Goal: Check status

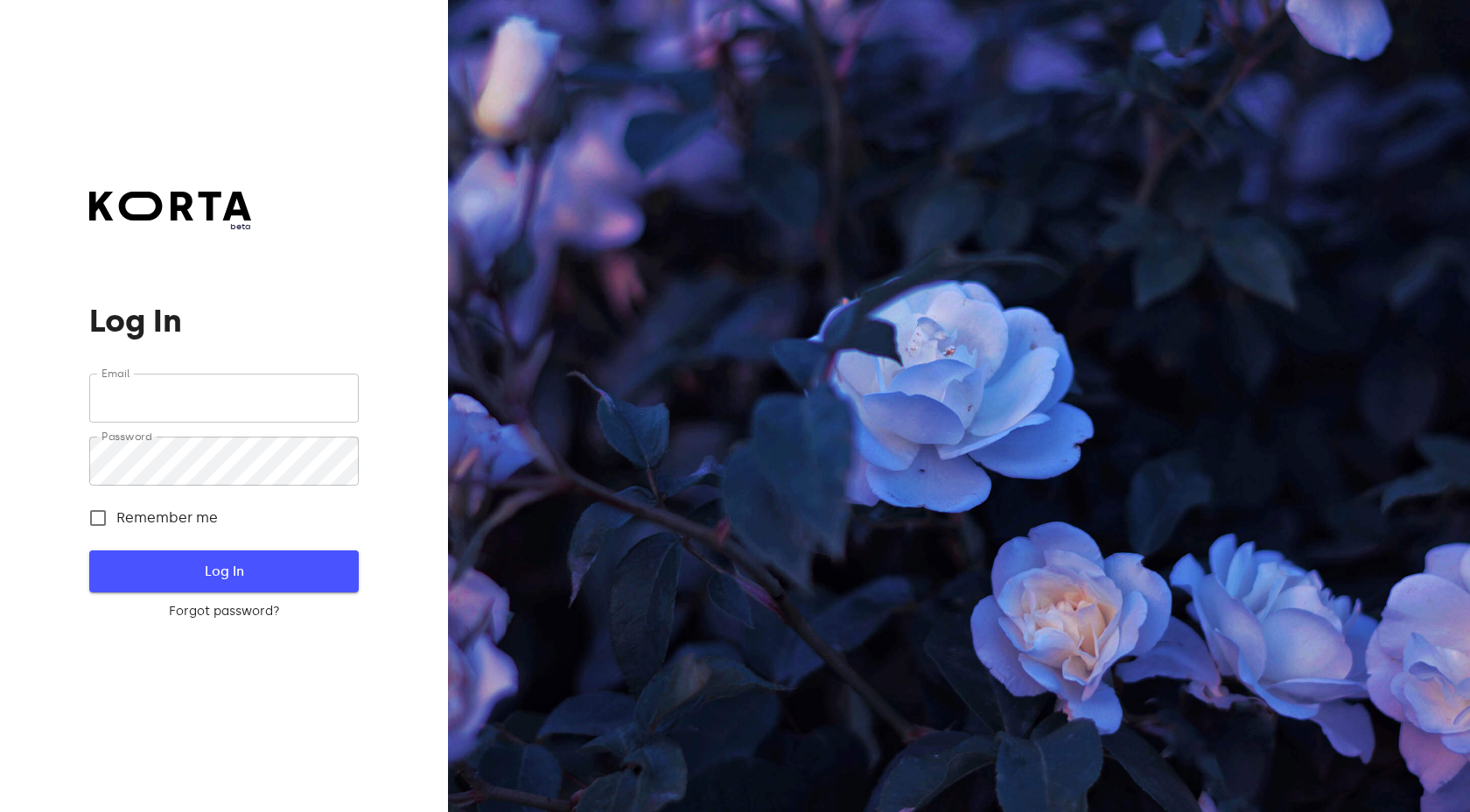
type input "[EMAIL_ADDRESS][DOMAIN_NAME]"
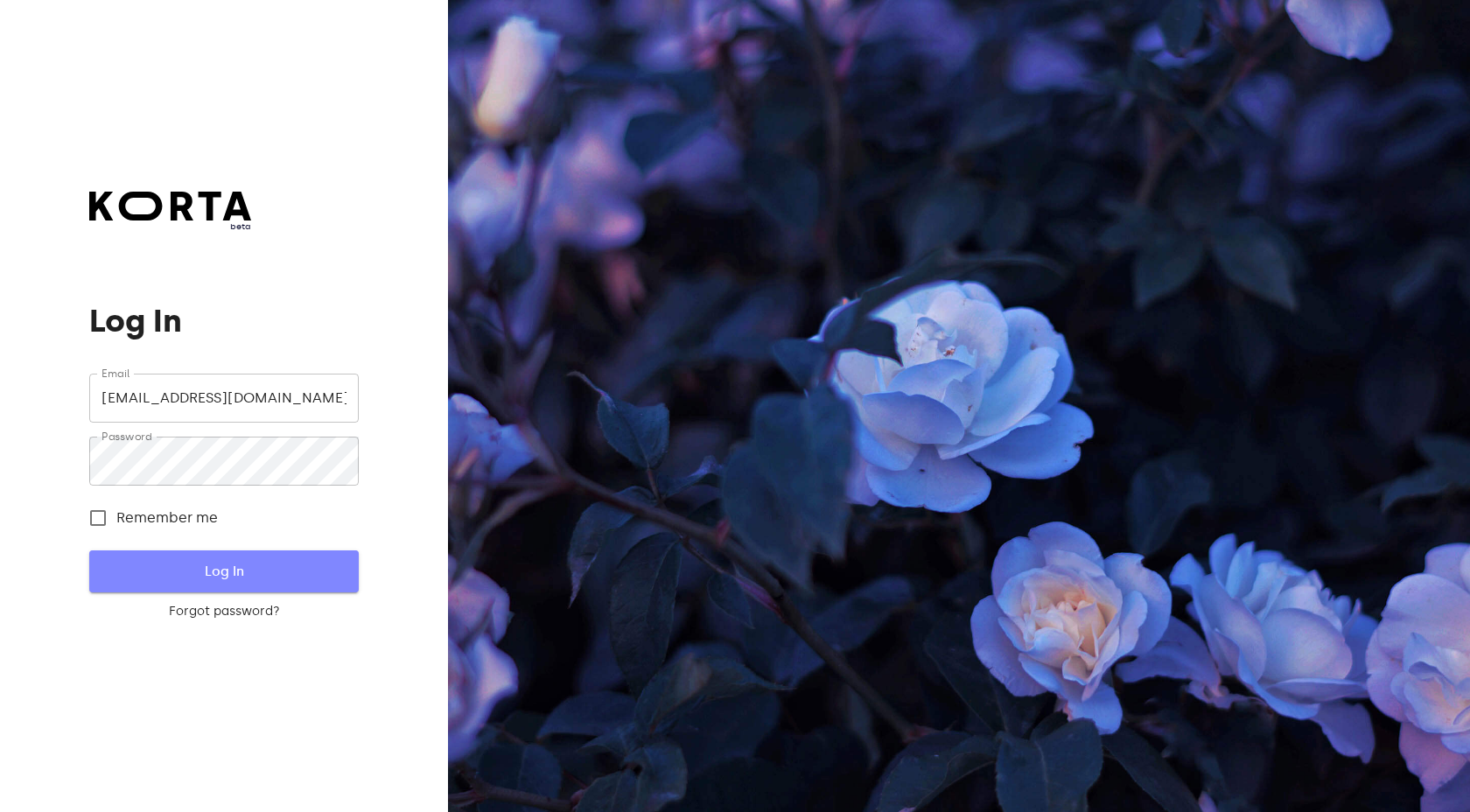
click at [241, 567] on span "Log In" at bounding box center [223, 570] width 212 height 23
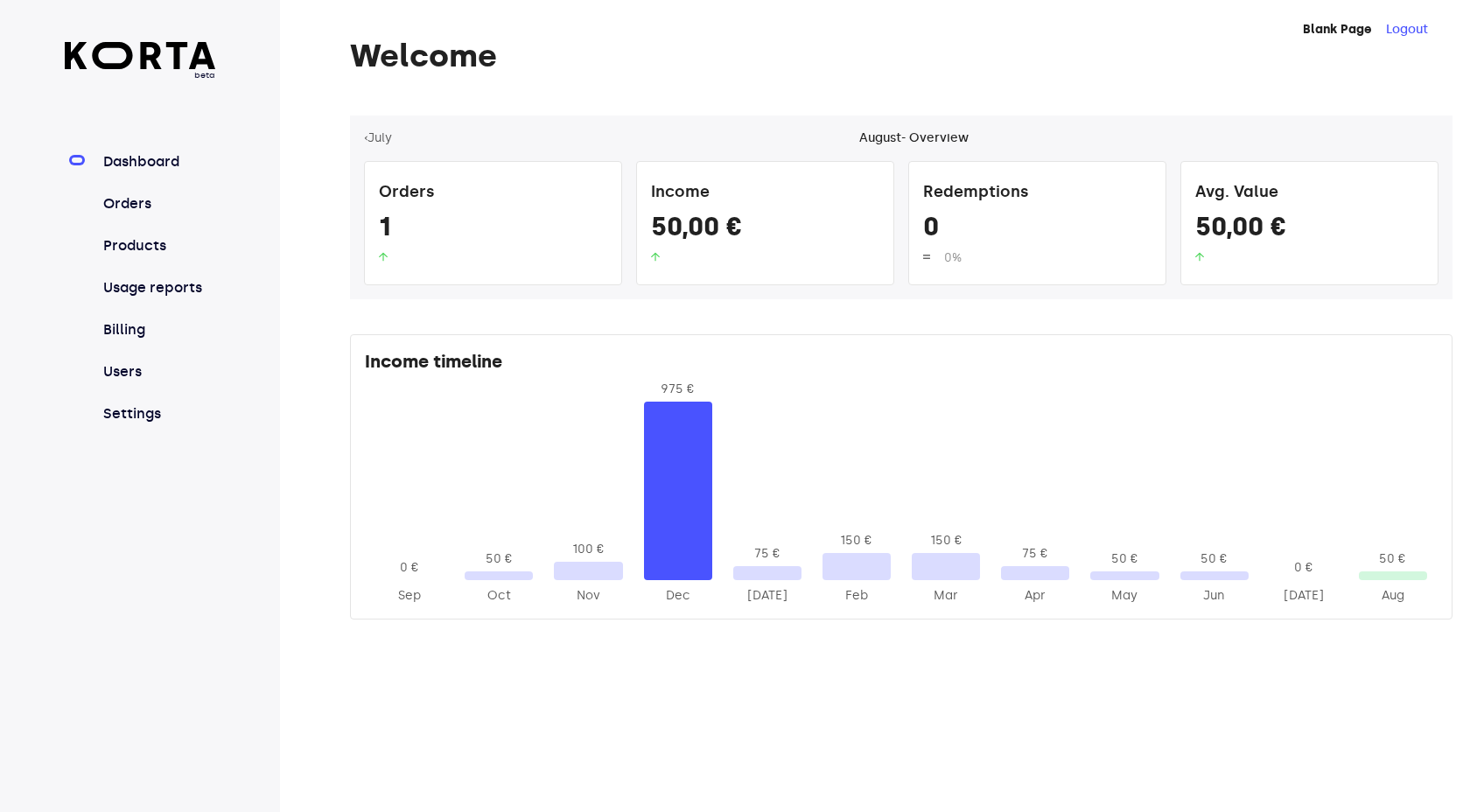
click at [1391, 576] on div at bounding box center [1394, 575] width 69 height 9
click at [130, 203] on link "Orders" at bounding box center [158, 203] width 116 height 21
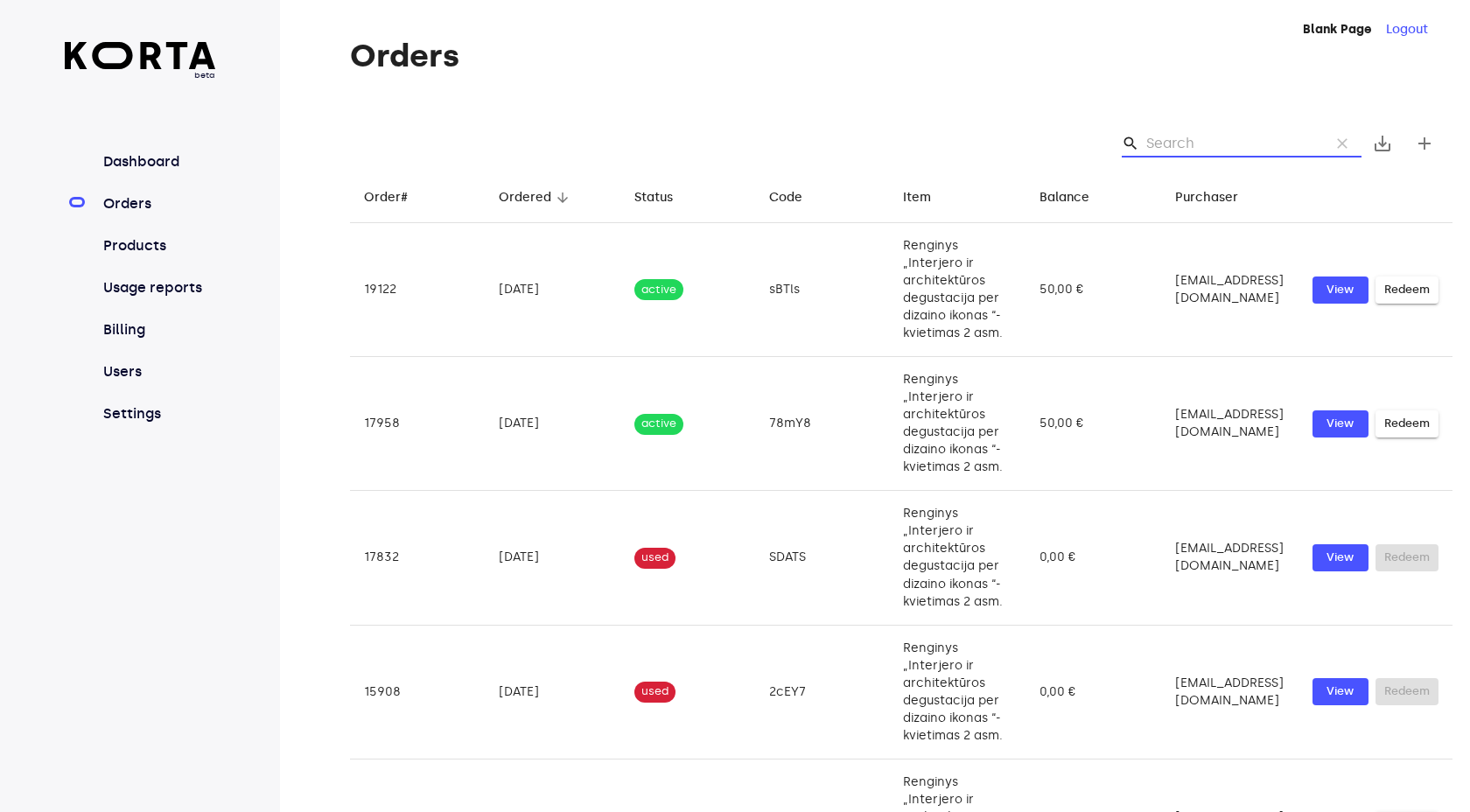
click at [1203, 135] on input "Search" at bounding box center [1231, 143] width 169 height 28
paste input "sBTls"
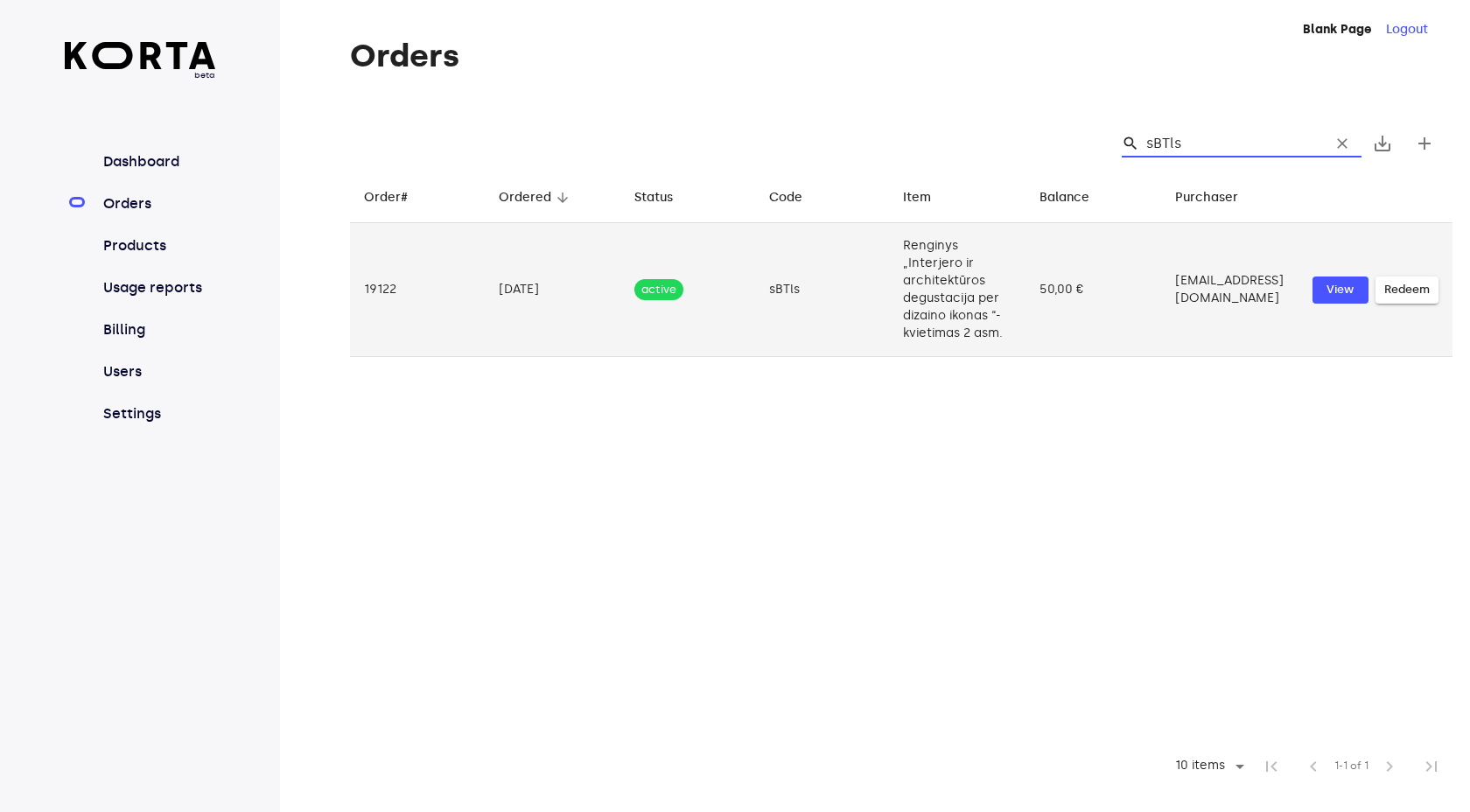
type input "sBTls"
click at [1097, 303] on td "50,00 €" at bounding box center [1093, 290] width 136 height 134
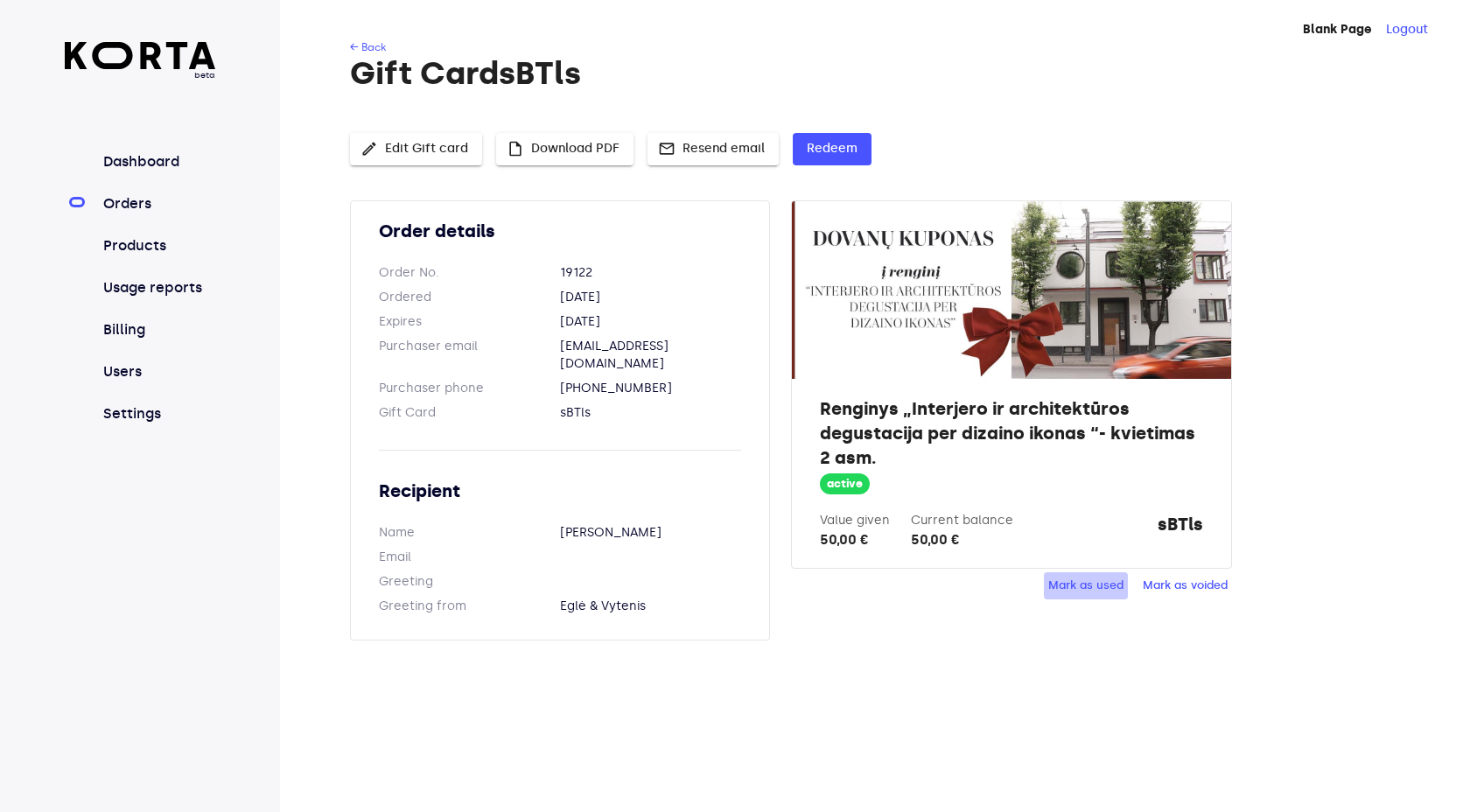
click at [1123, 587] on button "Mark as used" at bounding box center [1086, 586] width 84 height 27
